Goal: Task Accomplishment & Management: Use online tool/utility

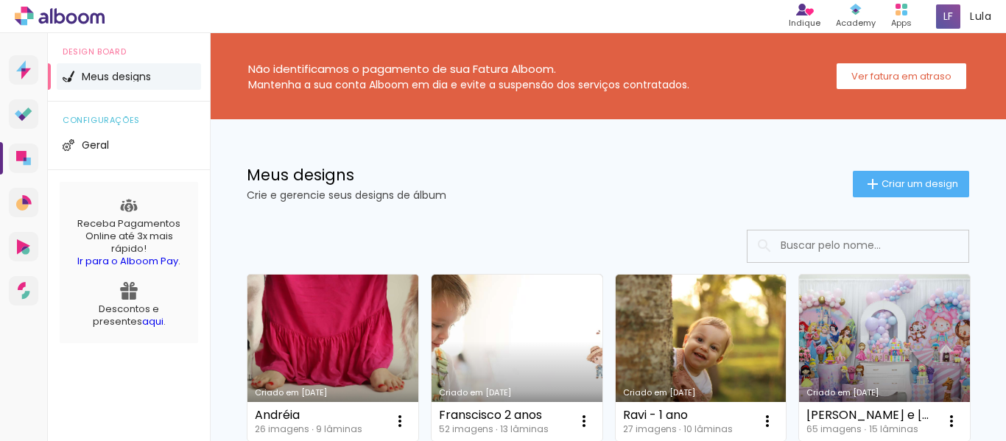
click at [384, 332] on link "Criado em [DATE]" at bounding box center [332, 358] width 171 height 166
